Goal: Task Accomplishment & Management: Complete application form

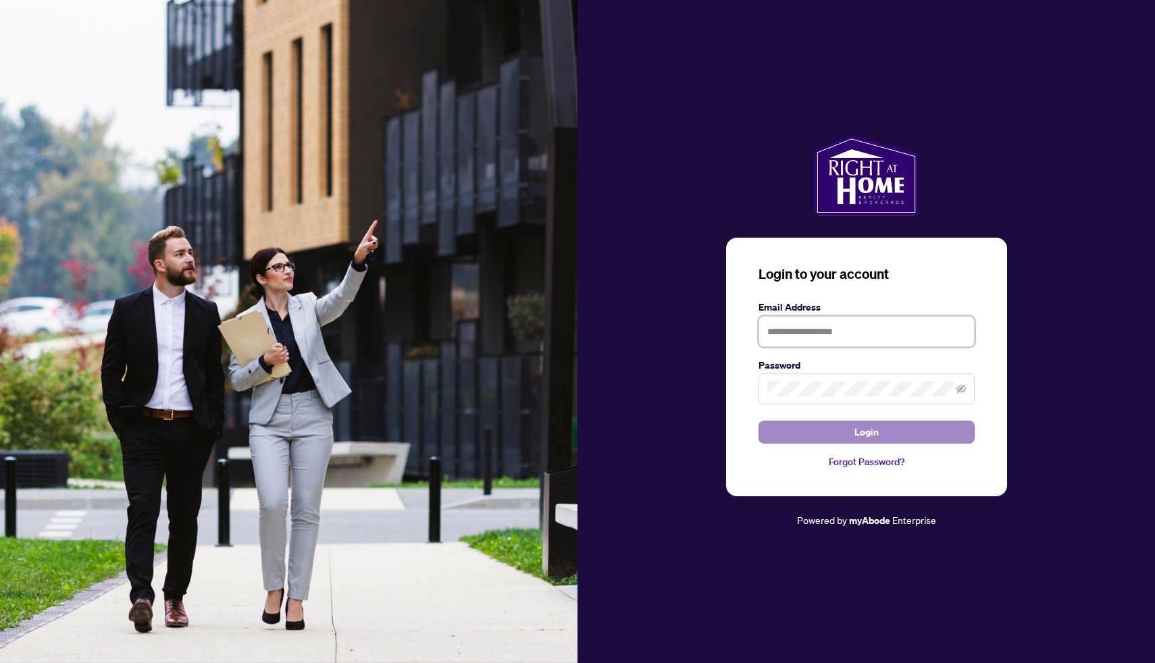
type input "**********"
click at [805, 438] on button "Login" at bounding box center [866, 432] width 216 height 23
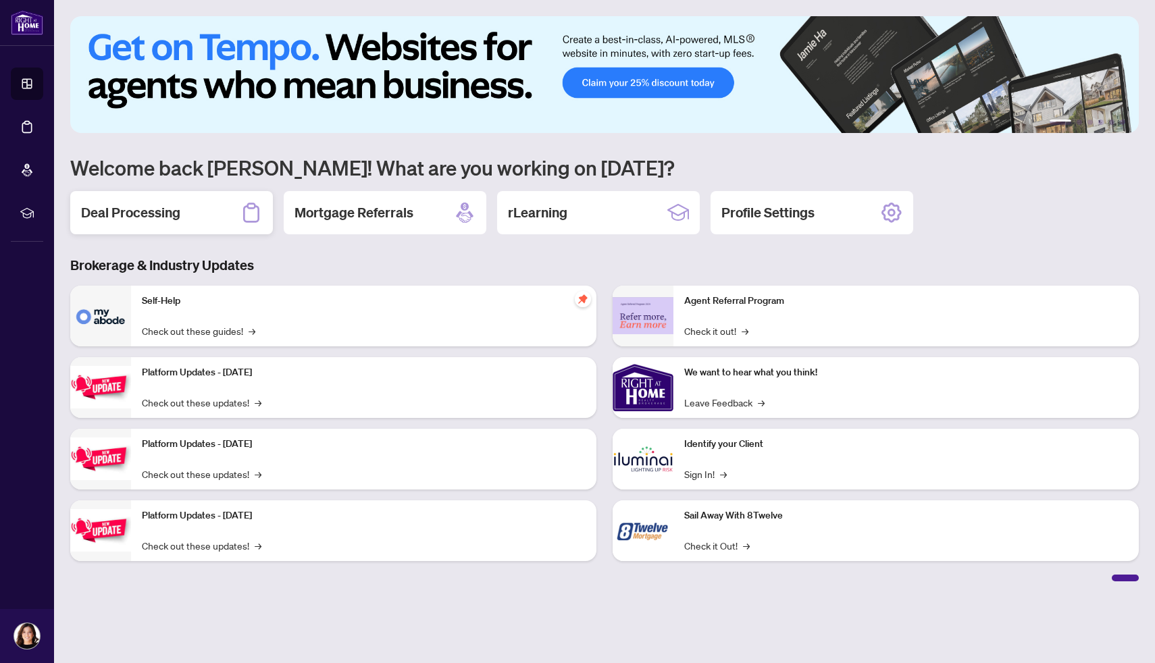
click at [186, 215] on div "Deal Processing" at bounding box center [171, 212] width 203 height 43
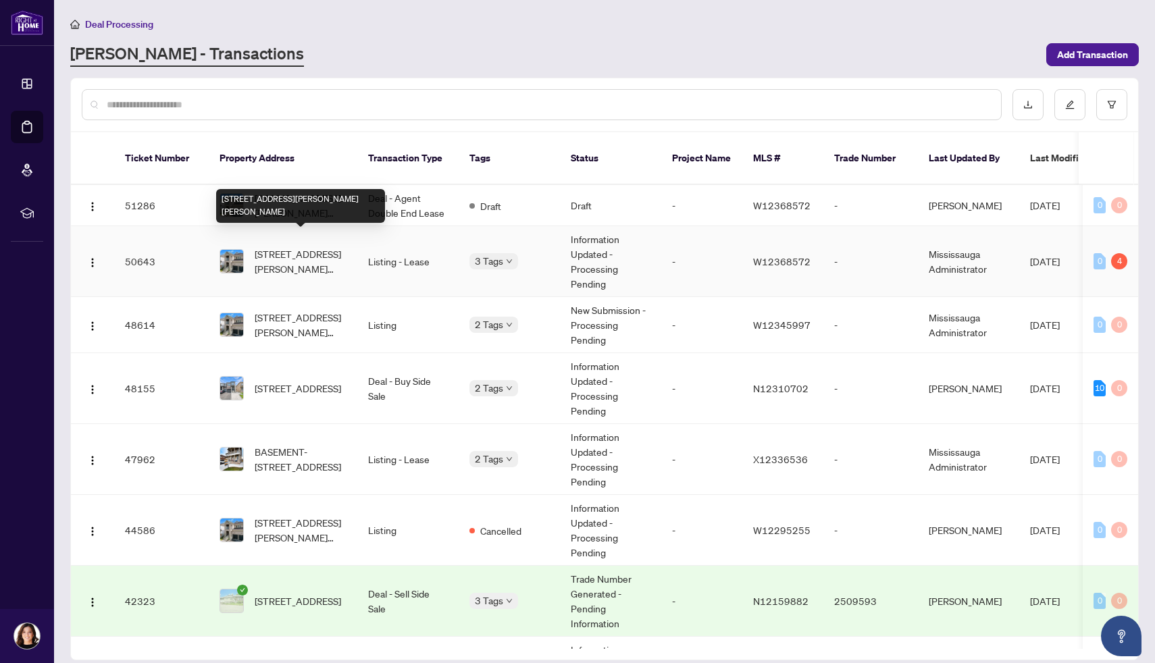
click at [274, 259] on span "[STREET_ADDRESS][PERSON_NAME][PERSON_NAME]" at bounding box center [301, 262] width 92 height 30
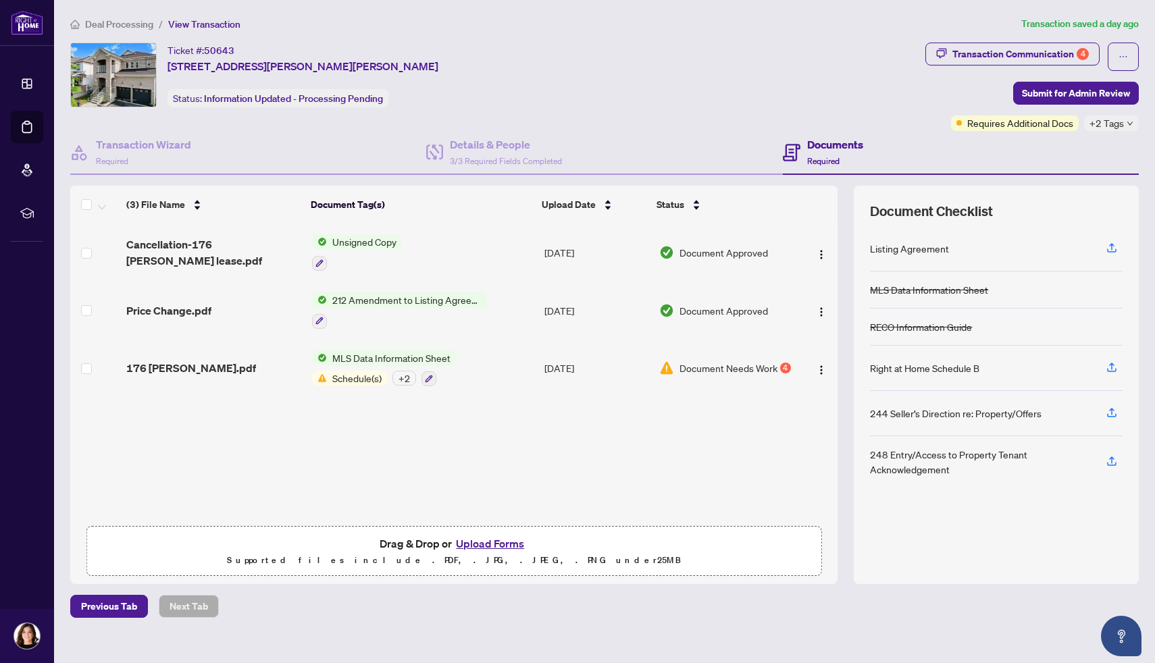
click at [503, 542] on button "Upload Forms" at bounding box center [490, 544] width 76 height 18
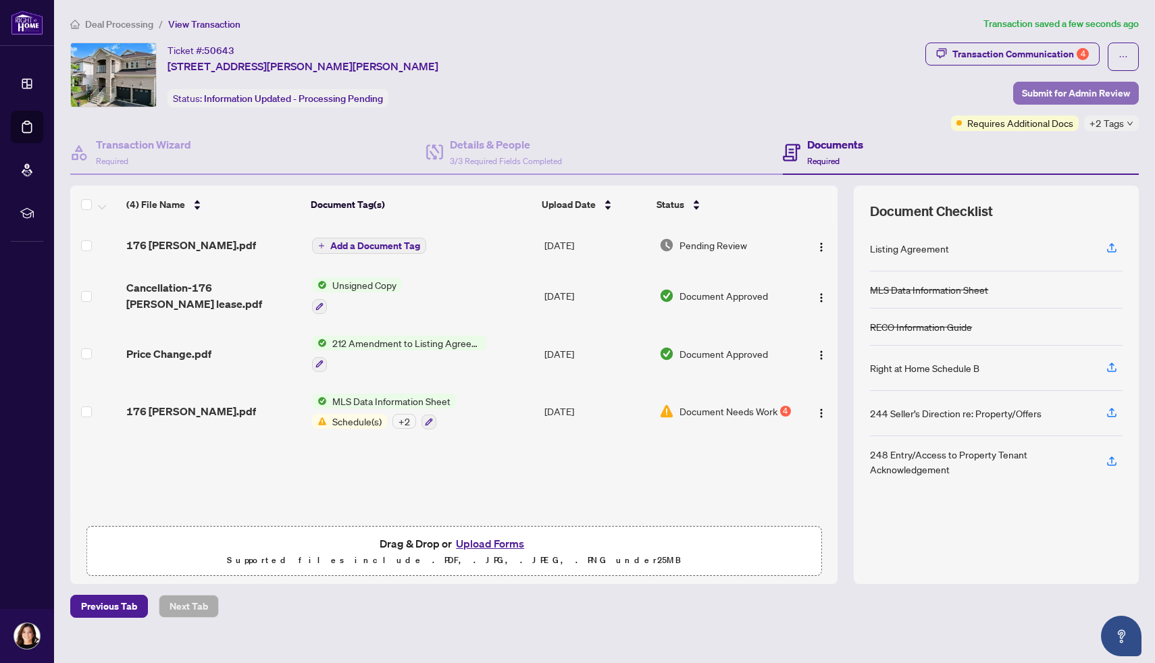
click at [1045, 90] on span "Submit for Admin Review" at bounding box center [1076, 93] width 108 height 22
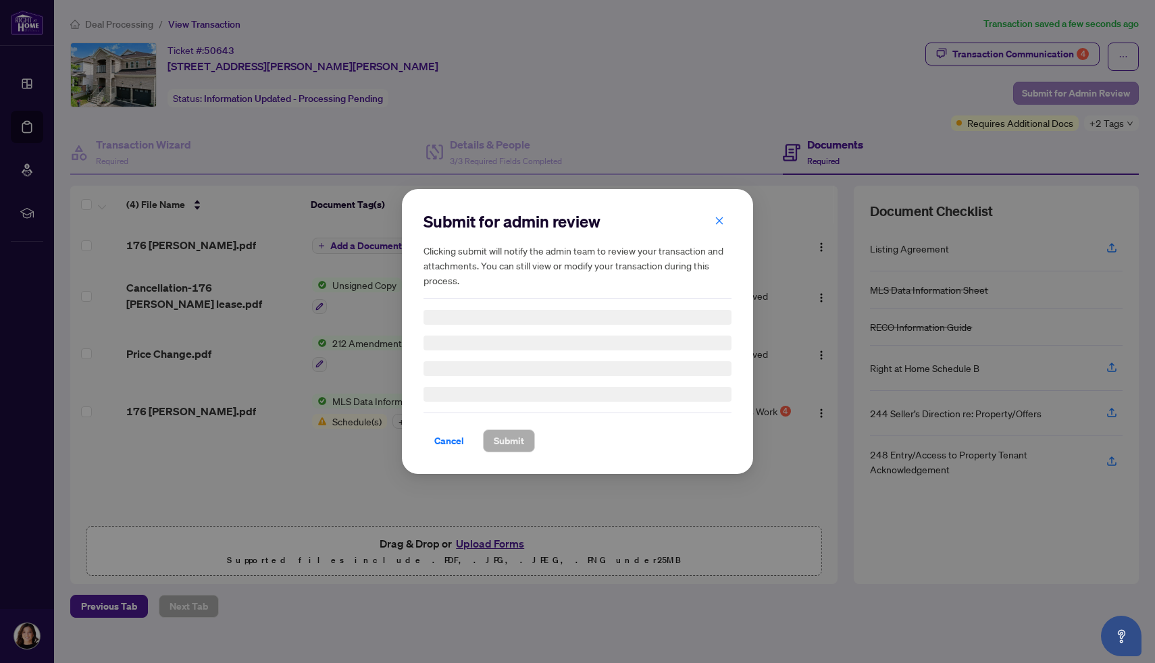
click at [1045, 90] on div "Submit for admin review Clicking submit will notify the admin team to review yo…" at bounding box center [577, 331] width 1155 height 663
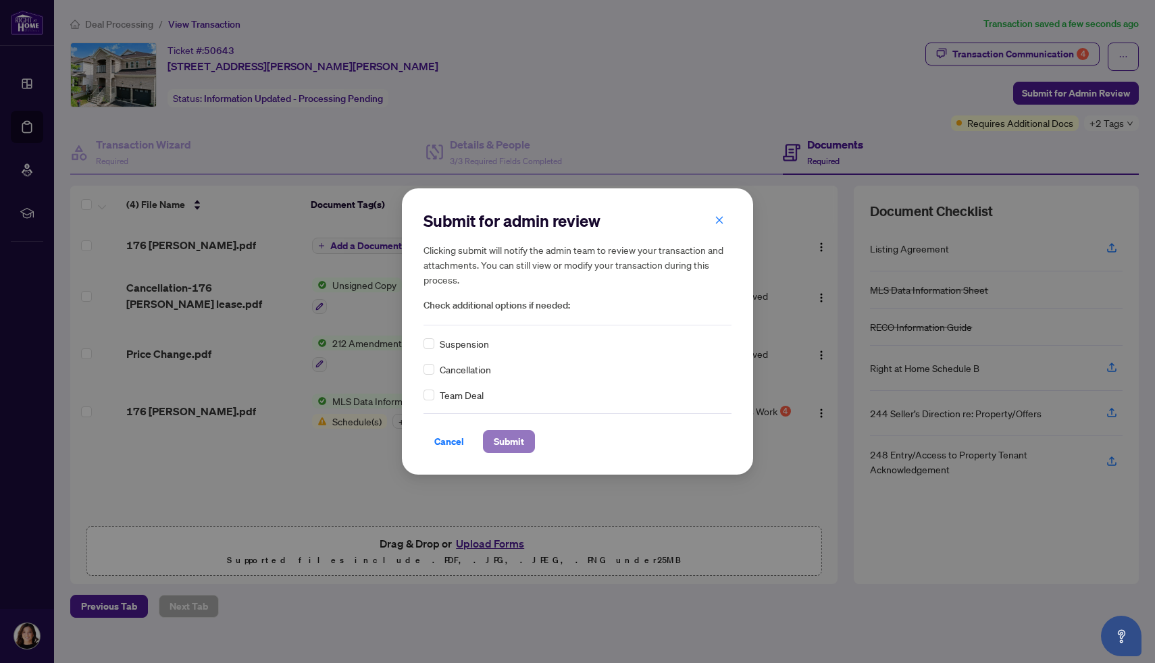
click at [509, 440] on span "Submit" at bounding box center [509, 442] width 30 height 22
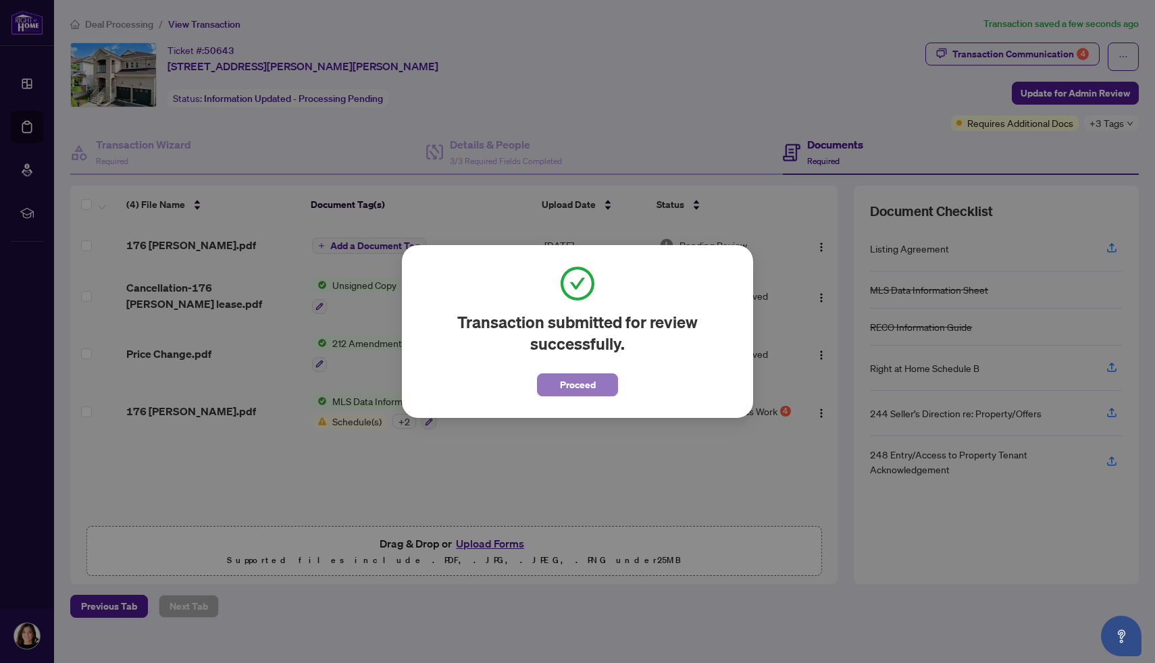
click at [590, 388] on span "Proceed" at bounding box center [578, 385] width 36 height 22
